Goal: Task Accomplishment & Management: Manage account settings

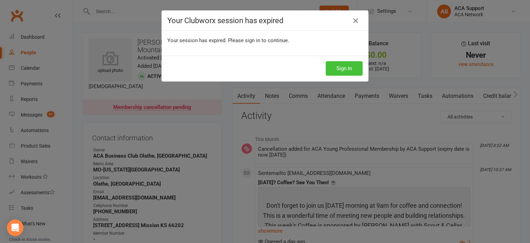
click at [337, 70] on button "Sign In" at bounding box center [344, 68] width 37 height 15
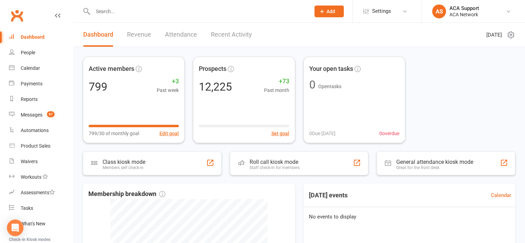
click at [112, 11] on input "text" at bounding box center [198, 12] width 215 height 10
type input "a"
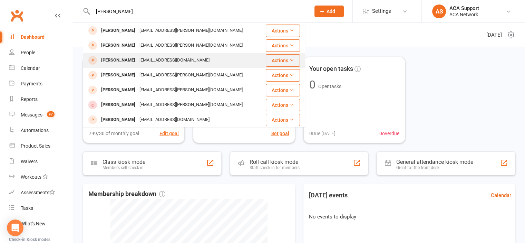
type input "Austin Ache"
click at [111, 58] on div "Austin Acheson" at bounding box center [118, 60] width 38 height 10
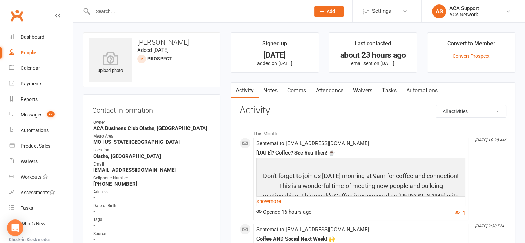
click at [365, 87] on link "Waivers" at bounding box center [362, 91] width 29 height 16
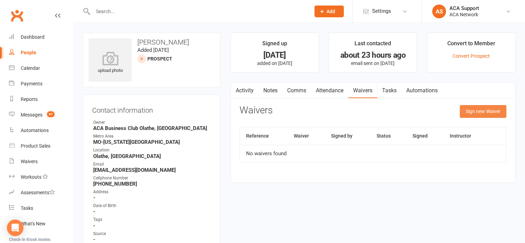
click at [480, 110] on button "Sign new Waiver" at bounding box center [483, 111] width 47 height 12
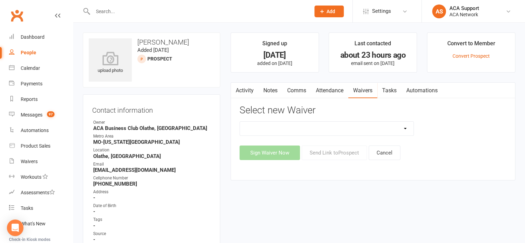
click at [321, 125] on select "ACA Business Club Membership Application ACA Membership Payment Update Form" at bounding box center [327, 129] width 174 height 14
select select "10856"
click at [240, 122] on select "ACA Business Club Membership Application ACA Membership Payment Update Form" at bounding box center [327, 129] width 174 height 14
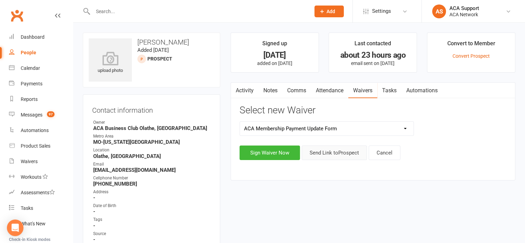
click at [337, 150] on button "Send Link to Prospect" at bounding box center [334, 152] width 65 height 15
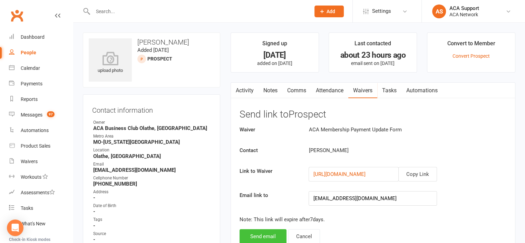
click at [260, 230] on button "Send email" at bounding box center [263, 236] width 47 height 15
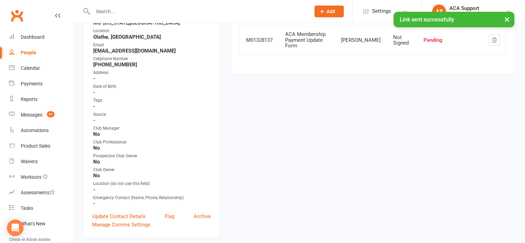
scroll to position [136, 0]
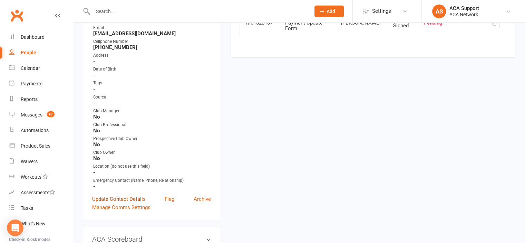
click at [101, 200] on link "Update Contact Details" at bounding box center [119, 199] width 54 height 8
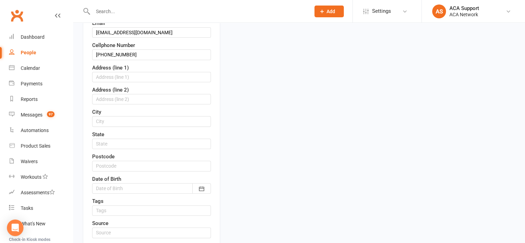
scroll to position [207, 0]
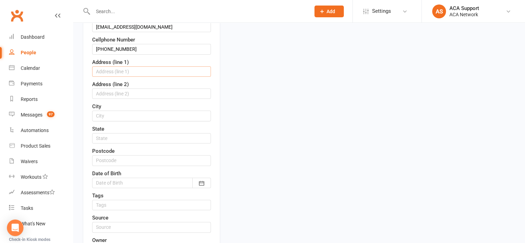
click at [101, 69] on input "text" at bounding box center [151, 71] width 119 height 10
type input "13631 Hauser St"
type input "Overland Park"
type input "KS"
type input "66221"
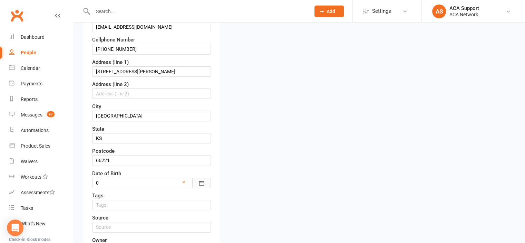
click at [199, 180] on icon "button" at bounding box center [201, 183] width 7 height 7
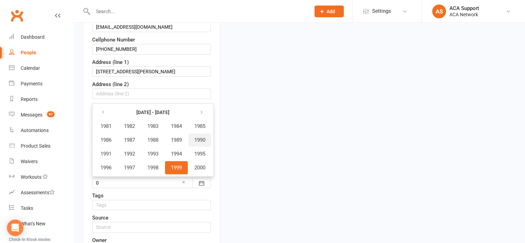
click at [201, 137] on span "1990" at bounding box center [199, 140] width 11 height 6
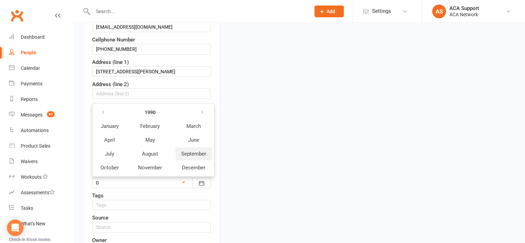
click at [193, 151] on span "September" at bounding box center [193, 154] width 25 height 6
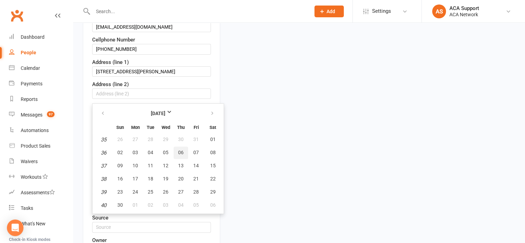
click at [178, 150] on span "06" at bounding box center [181, 153] width 6 height 6
type input "06 Sep 1990"
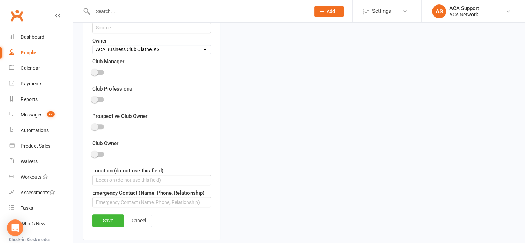
scroll to position [477, 0]
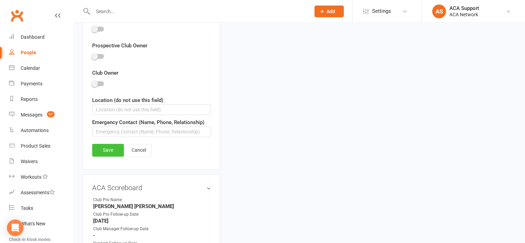
click at [107, 145] on link "Save" at bounding box center [108, 150] width 32 height 12
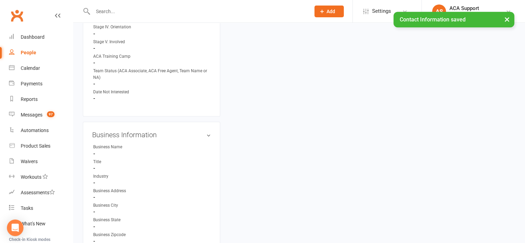
scroll to position [938, 0]
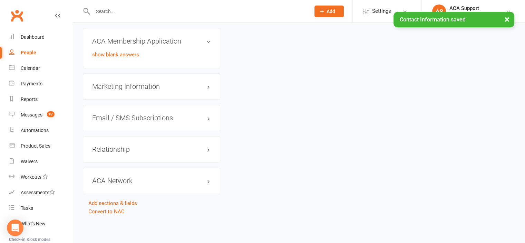
click at [0, 0] on link "edit" at bounding box center [0, 0] width 0 height 0
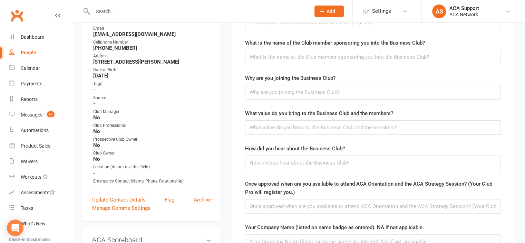
scroll to position [242, 0]
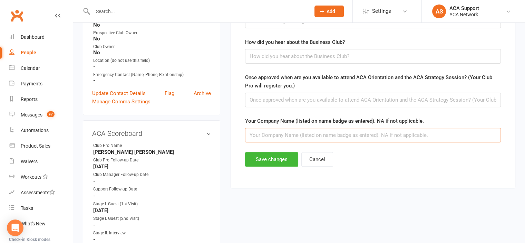
click at [278, 137] on input "text" at bounding box center [373, 135] width 256 height 15
type input "Dynamo Methods"
click at [267, 156] on button "Save changes" at bounding box center [271, 159] width 53 height 15
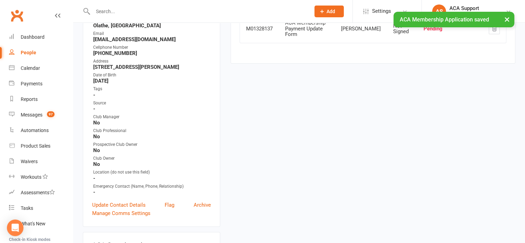
scroll to position [0, 0]
